Goal: Information Seeking & Learning: Learn about a topic

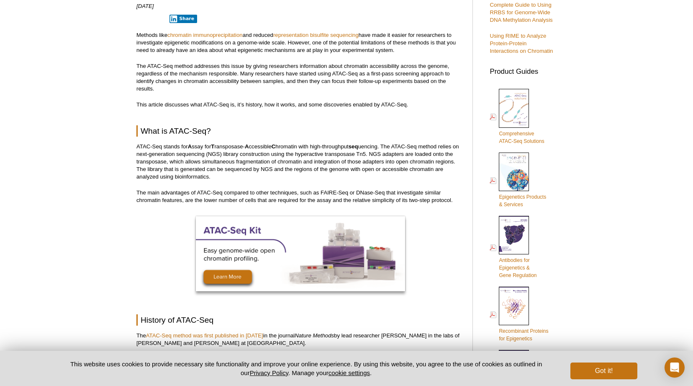
scroll to position [310, 0]
drag, startPoint x: 149, startPoint y: 50, endPoint x: 194, endPoint y: 51, distance: 44.8
click at [194, 51] on p "Methods like chromatin immunoprecipitation and reduced representation bisulfite…" at bounding box center [300, 42] width 328 height 23
drag, startPoint x: 232, startPoint y: 52, endPoint x: 321, endPoint y: 54, distance: 89.6
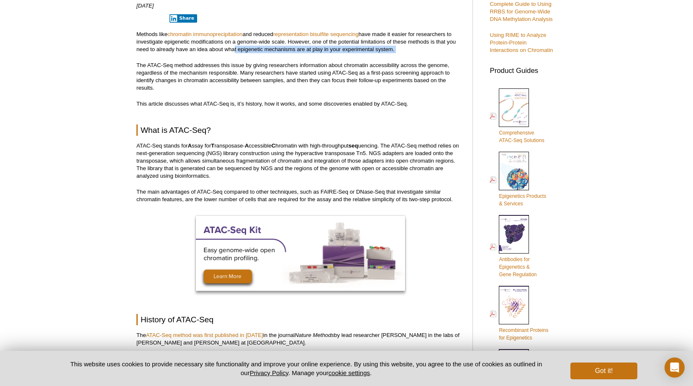
click at [303, 48] on p "Methods like chromatin immunoprecipitation and reduced representation bisulfite…" at bounding box center [300, 42] width 328 height 23
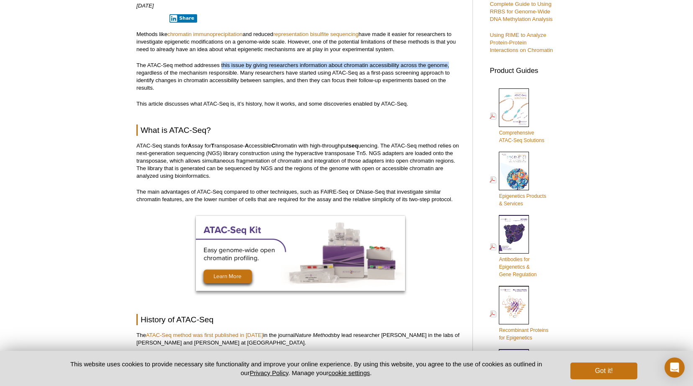
drag, startPoint x: 221, startPoint y: 64, endPoint x: 453, endPoint y: 65, distance: 231.9
click at [453, 65] on p "The ATAC-Seq method addresses this issue by giving researchers information abou…" at bounding box center [300, 77] width 328 height 30
click at [183, 73] on p "The ATAC-Seq method addresses this issue by giving researchers information abou…" at bounding box center [300, 77] width 328 height 30
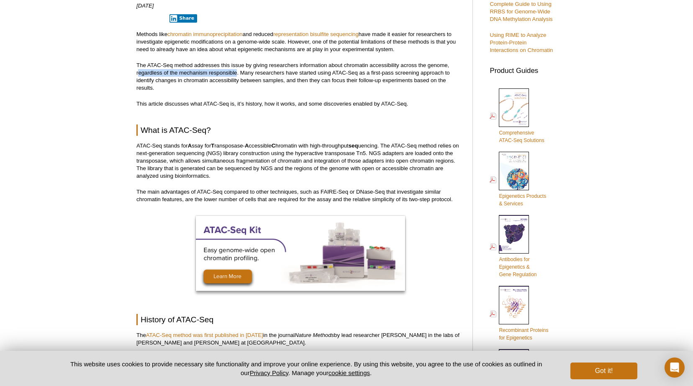
drag, startPoint x: 138, startPoint y: 74, endPoint x: 236, endPoint y: 76, distance: 98.4
click at [236, 76] on p "The ATAC-Seq method addresses this issue by giving researchers information abou…" at bounding box center [300, 77] width 328 height 30
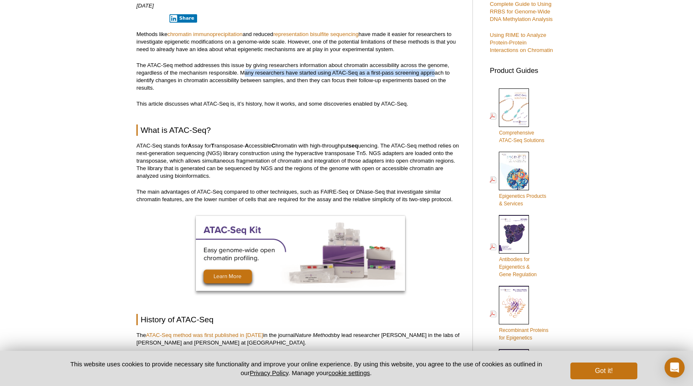
drag, startPoint x: 245, startPoint y: 72, endPoint x: 436, endPoint y: 74, distance: 190.9
click at [436, 74] on p "The ATAC-Seq method addresses this issue by giving researchers information abou…" at bounding box center [300, 77] width 328 height 30
click at [196, 80] on p "The ATAC-Seq method addresses this issue by giving researchers information abou…" at bounding box center [300, 77] width 328 height 30
drag, startPoint x: 300, startPoint y: 78, endPoint x: 382, endPoint y: 88, distance: 83.0
click at [382, 88] on p "The ATAC-Seq method addresses this issue by giving researchers information abou…" at bounding box center [300, 77] width 328 height 30
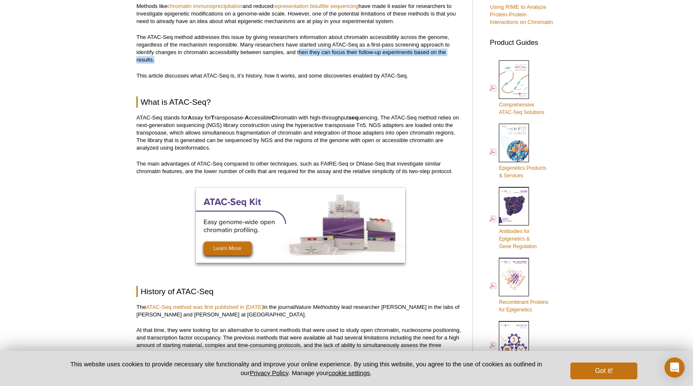
scroll to position [360, 0]
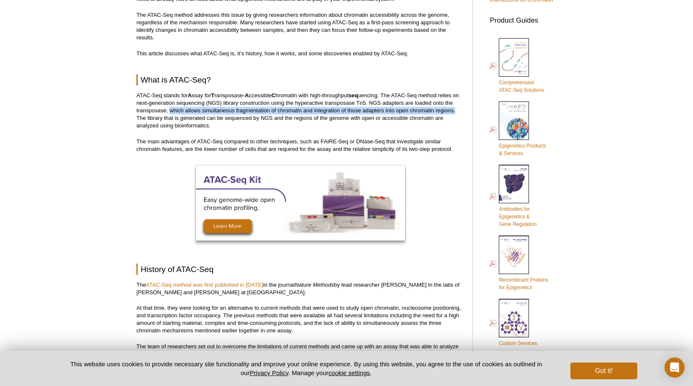
drag, startPoint x: 170, startPoint y: 111, endPoint x: 464, endPoint y: 111, distance: 294.3
click at [464, 111] on p "ATAC-Seq stands for A ssay for T ransposase- A ccessible C hromatin with high-t…" at bounding box center [300, 111] width 328 height 38
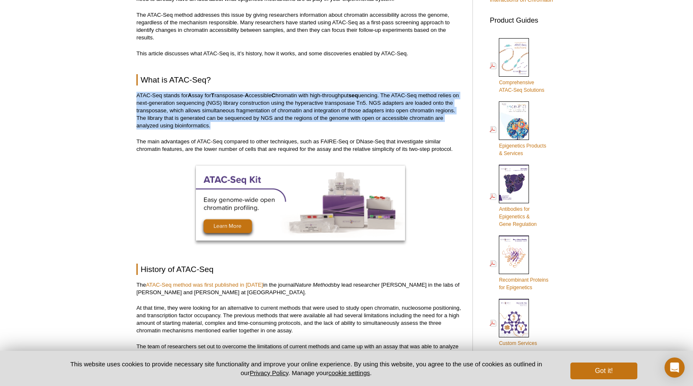
drag, startPoint x: 214, startPoint y: 127, endPoint x: 97, endPoint y: 93, distance: 121.6
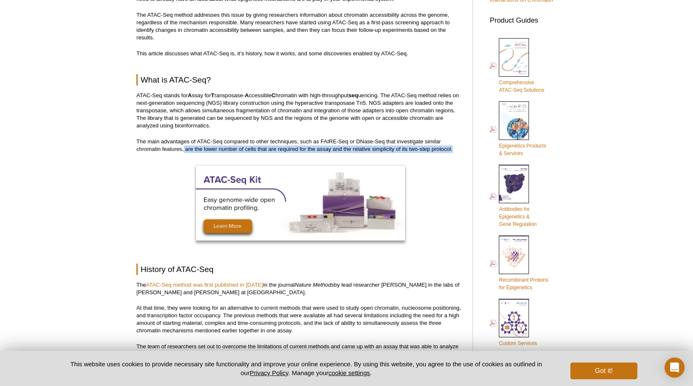
drag, startPoint x: 184, startPoint y: 149, endPoint x: 419, endPoint y: 153, distance: 235.3
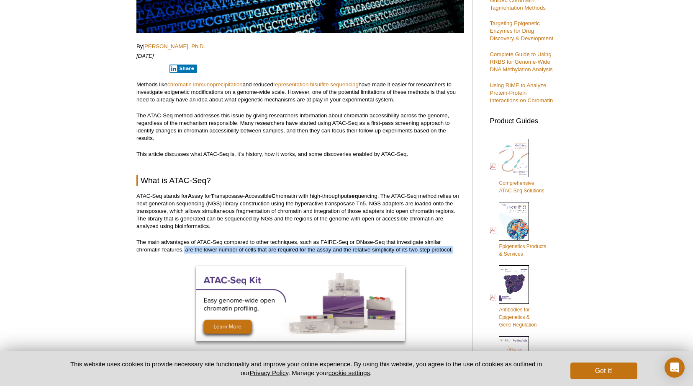
scroll to position [8, 0]
